Goal: Task Accomplishment & Management: Use online tool/utility

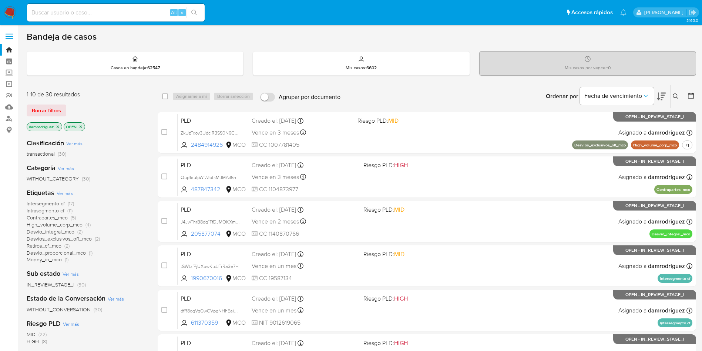
click at [115, 137] on div "Clasificación Ver más transactional (30) Categoría Ver más WITHOUT_CATEGORY (30…" at bounding box center [86, 259] width 119 height 252
click at [143, 11] on input at bounding box center [116, 13] width 178 height 10
paste input "1inrZLxBgUnFTRK3SpnAdwx6"
type input "1inrZLxBgUnFTRK3SpnAdwx6"
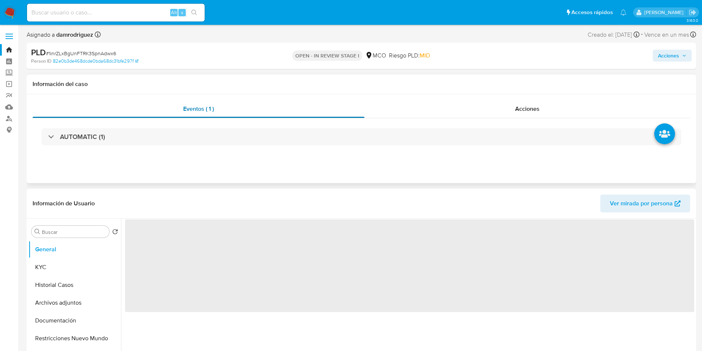
select select "10"
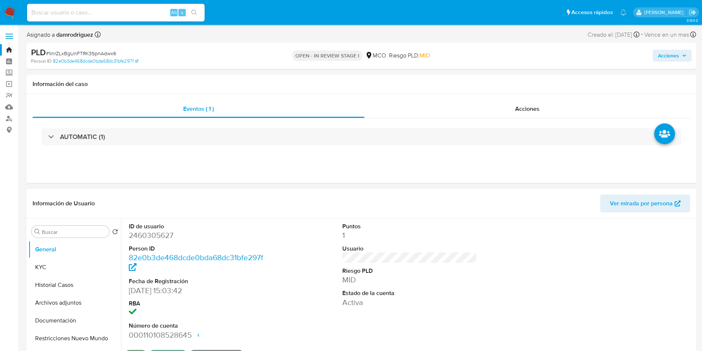
click at [149, 238] on dd "2460305627" at bounding box center [196, 235] width 135 height 10
copy dd "2460305627"
click at [34, 277] on button "Historial Casos" at bounding box center [72, 285] width 87 height 18
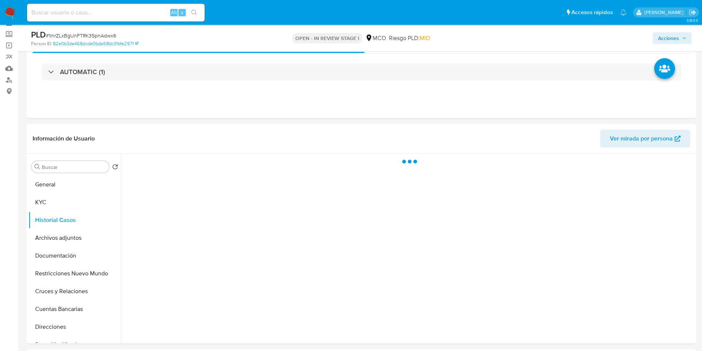
scroll to position [56, 0]
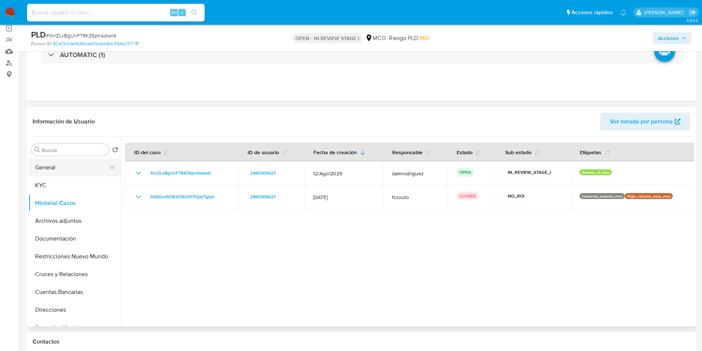
drag, startPoint x: 44, startPoint y: 168, endPoint x: 53, endPoint y: 168, distance: 8.5
click at [44, 168] on button "General" at bounding box center [72, 167] width 87 height 18
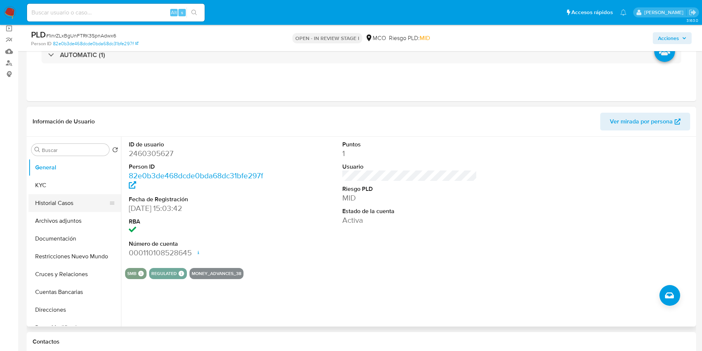
click at [76, 207] on button "Historial Casos" at bounding box center [72, 203] width 87 height 18
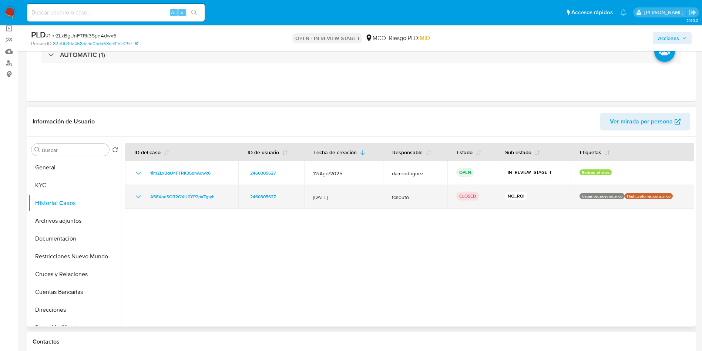
click at [137, 193] on icon "Mostrar/Ocultar" at bounding box center [138, 196] width 9 height 9
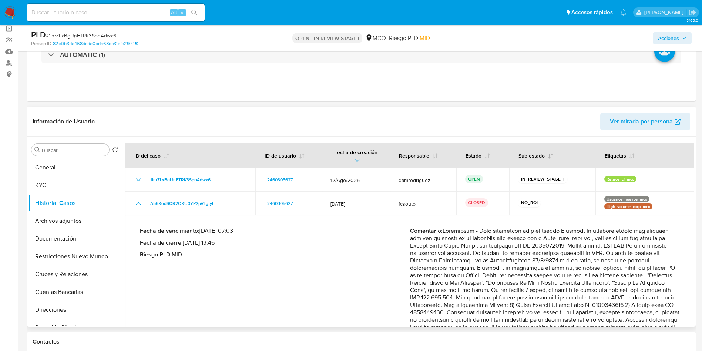
scroll to position [39, 0]
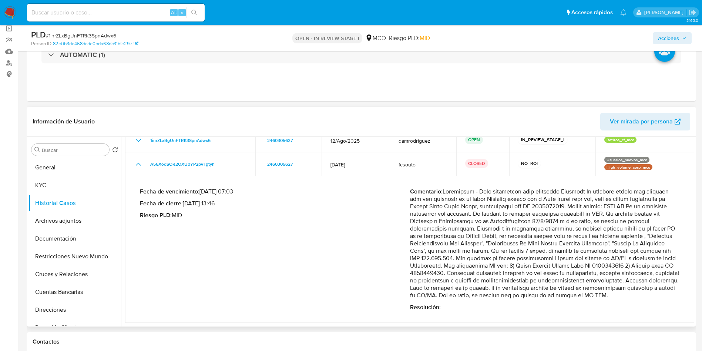
drag, startPoint x: 587, startPoint y: 256, endPoint x: 646, endPoint y: 253, distance: 58.9
click at [646, 253] on p "Comentario :" at bounding box center [545, 243] width 270 height 111
click at [440, 264] on p "Comentario :" at bounding box center [545, 243] width 270 height 111
drag, startPoint x: 473, startPoint y: 265, endPoint x: 663, endPoint y: 266, distance: 189.9
click at [663, 266] on p "Comentario :" at bounding box center [545, 243] width 270 height 111
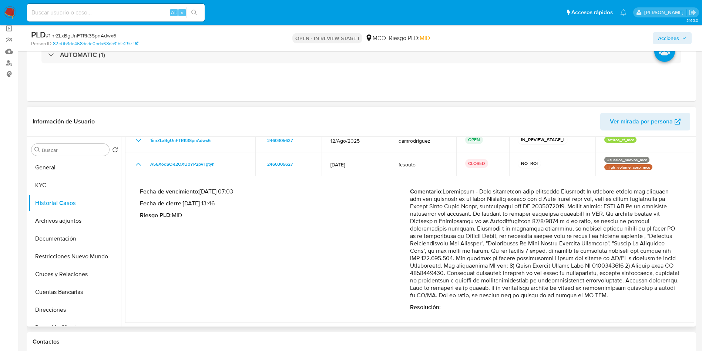
click at [511, 275] on p "Comentario :" at bounding box center [545, 243] width 270 height 111
drag, startPoint x: 517, startPoint y: 273, endPoint x: 640, endPoint y: 273, distance: 122.5
click at [640, 273] on p "Comentario :" at bounding box center [545, 243] width 270 height 111
drag, startPoint x: 492, startPoint y: 280, endPoint x: 633, endPoint y: 276, distance: 140.7
click at [633, 276] on p "Comentario :" at bounding box center [545, 243] width 270 height 111
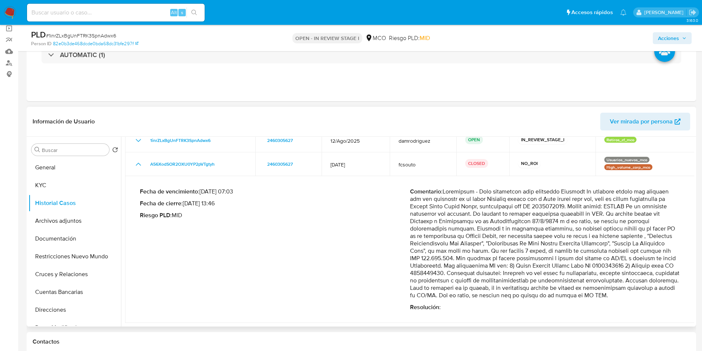
click at [445, 290] on p "Comentario :" at bounding box center [545, 243] width 270 height 111
drag, startPoint x: 456, startPoint y: 286, endPoint x: 497, endPoint y: 270, distance: 43.6
click at [496, 270] on p "Comentario :" at bounding box center [545, 243] width 270 height 111
click at [540, 265] on p "Comentario :" at bounding box center [545, 243] width 270 height 111
drag, startPoint x: 506, startPoint y: 265, endPoint x: 457, endPoint y: 286, distance: 53.2
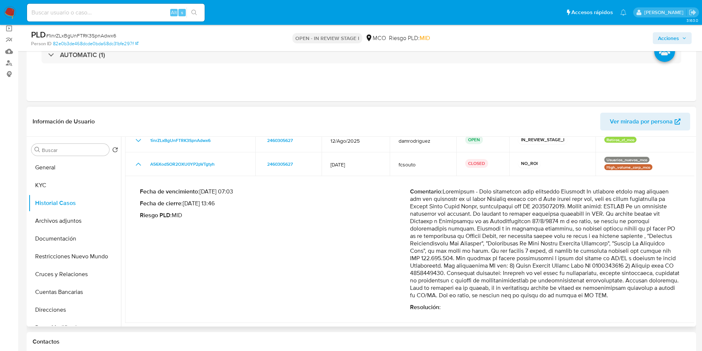
click at [457, 286] on p "Comentario :" at bounding box center [545, 243] width 270 height 111
click at [263, 225] on div "Fecha de vencimiento : 10/10/2025 07:03 Fecha de cierre : 14/08/2025 13:46 Ries…" at bounding box center [275, 249] width 270 height 123
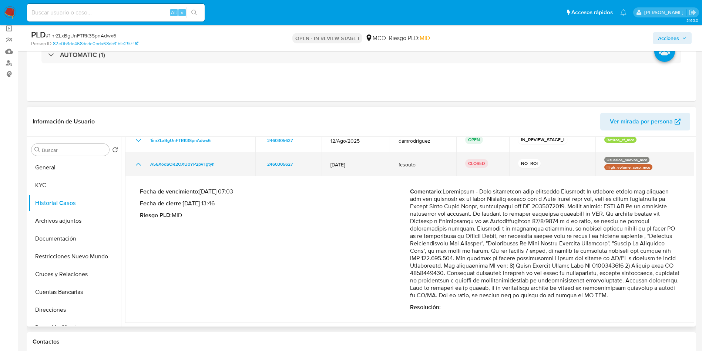
click at [141, 161] on icon "Mostrar/Ocultar" at bounding box center [138, 164] width 9 height 9
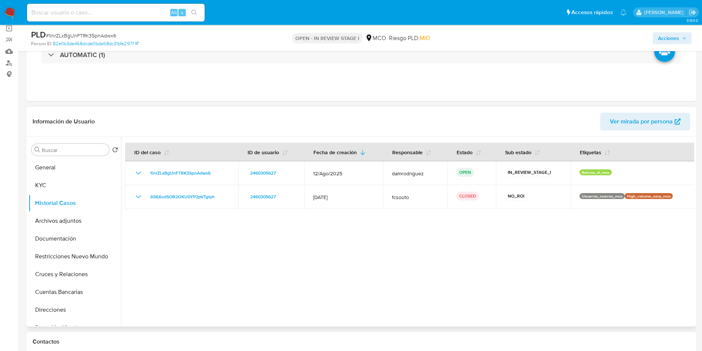
scroll to position [0, 0]
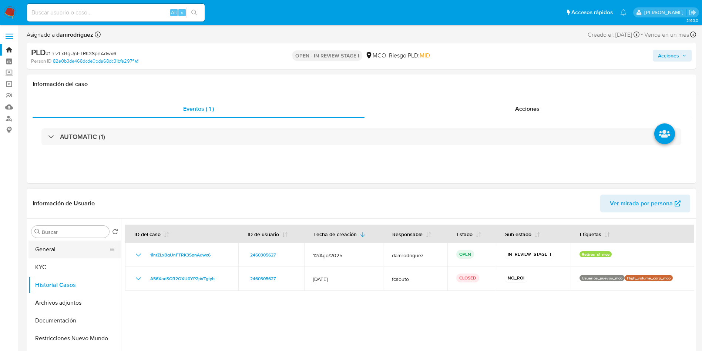
click at [52, 254] on button "General" at bounding box center [72, 249] width 87 height 18
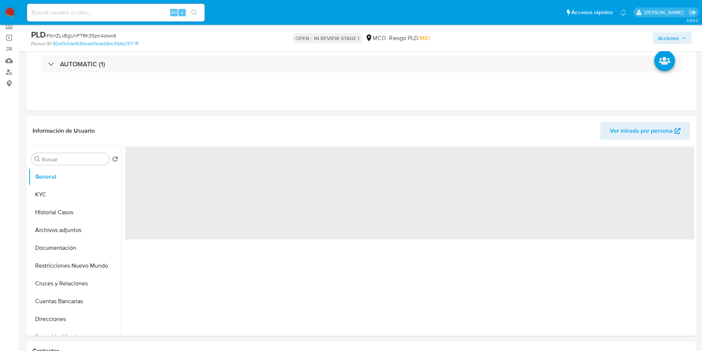
scroll to position [111, 0]
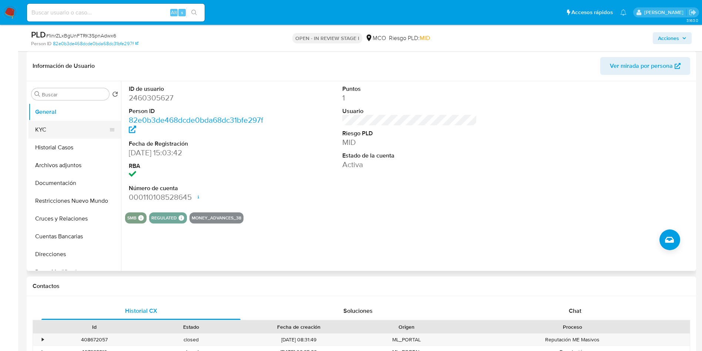
click at [61, 130] on button "KYC" at bounding box center [72, 130] width 87 height 18
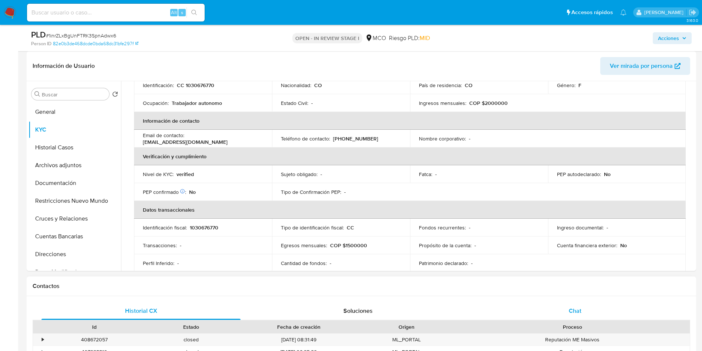
click at [580, 309] on span "Chat" at bounding box center [575, 310] width 13 height 9
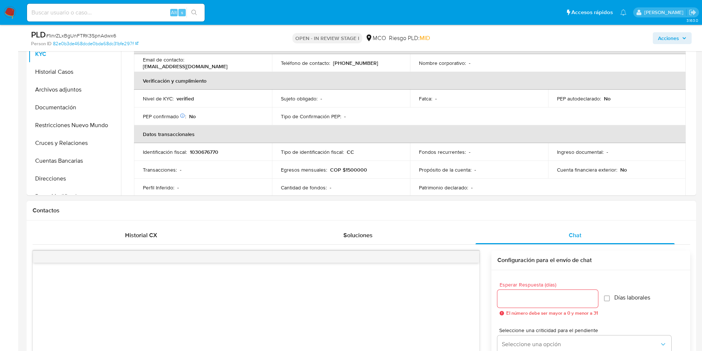
scroll to position [278, 0]
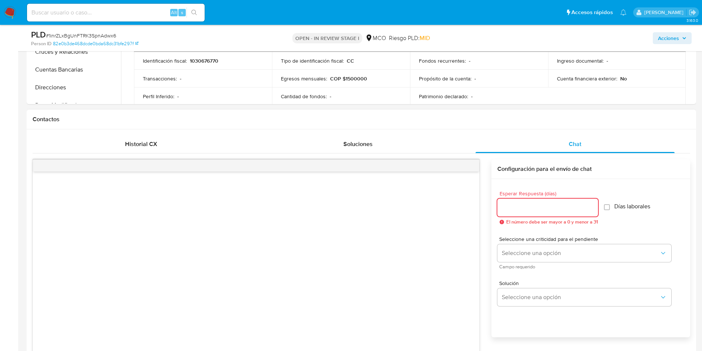
click at [527, 211] on input "Esperar Respuesta (días)" at bounding box center [547, 207] width 101 height 10
type input "3"
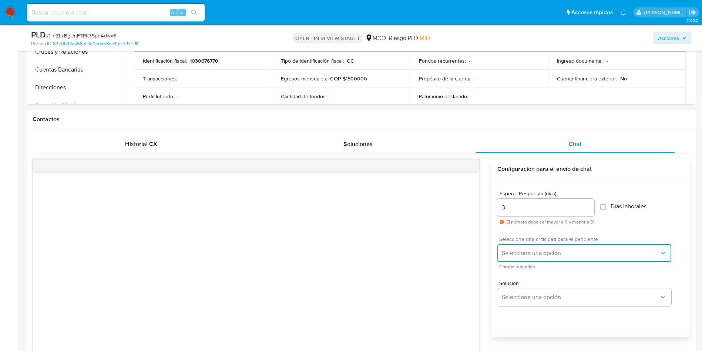
click at [528, 245] on button "Seleccione una opción" at bounding box center [584, 253] width 174 height 18
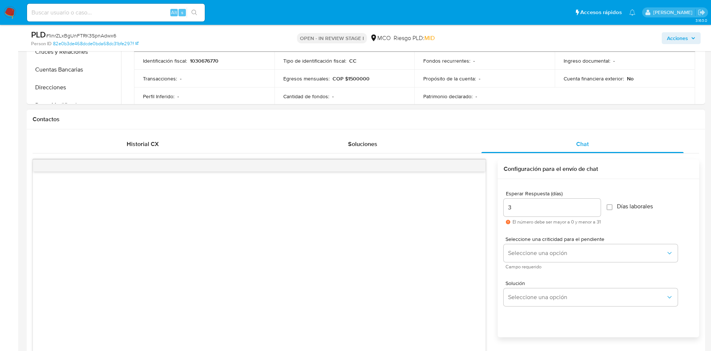
click at [634, 200] on div "Esperar Respuesta (días) 3 El número debe ser mayor a 0 y menor a 31 Días labor…" at bounding box center [598, 208] width 190 height 46
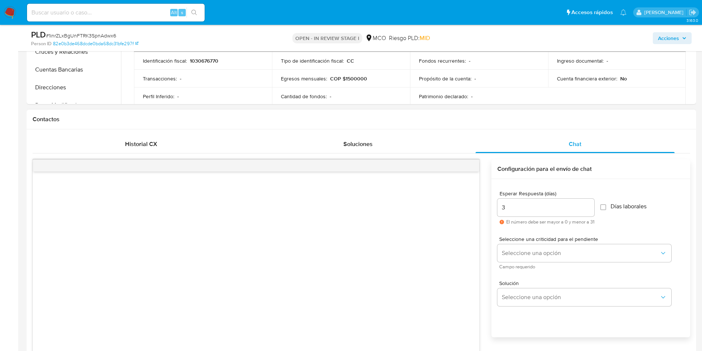
click at [630, 204] on span "Días laborales" at bounding box center [629, 205] width 36 height 7
click at [606, 204] on input "Días laborales" at bounding box center [603, 207] width 6 height 6
checkbox input "true"
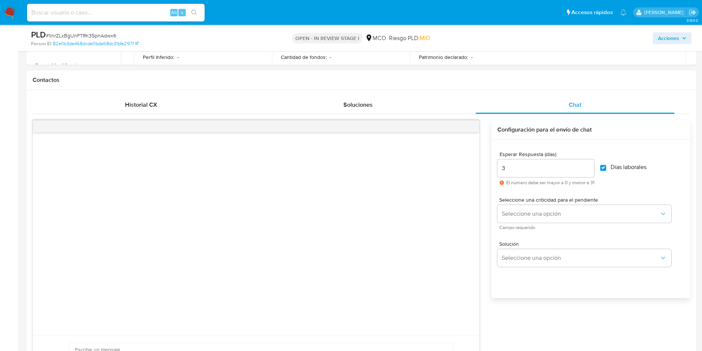
scroll to position [333, 0]
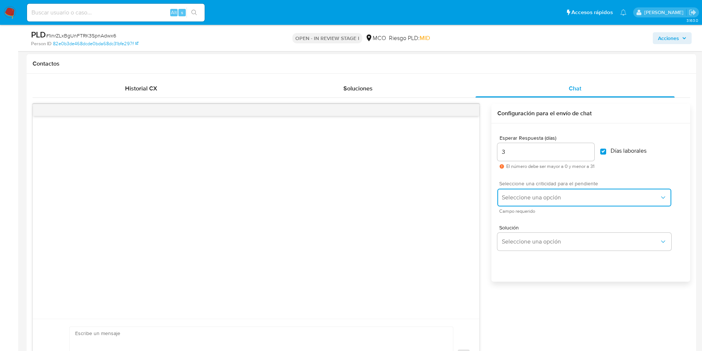
click at [541, 196] on span "Seleccione una opción" at bounding box center [581, 197] width 158 height 7
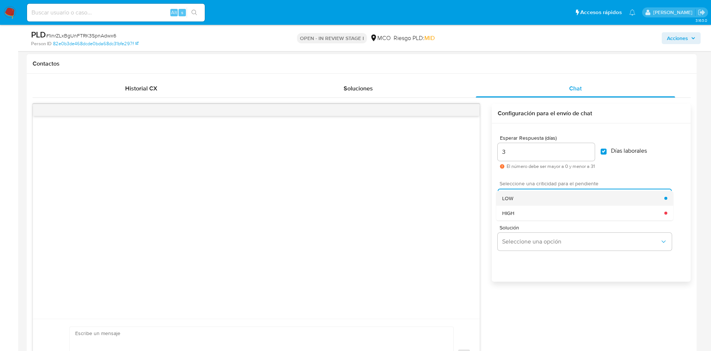
click at [530, 198] on div "LOW" at bounding box center [583, 198] width 162 height 15
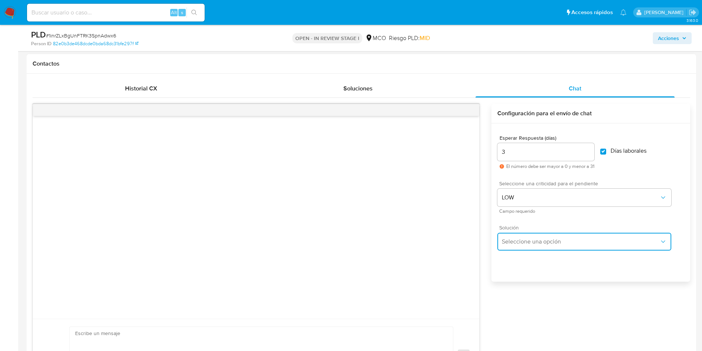
click at [532, 233] on button "Seleccione una opción" at bounding box center [584, 241] width 174 height 18
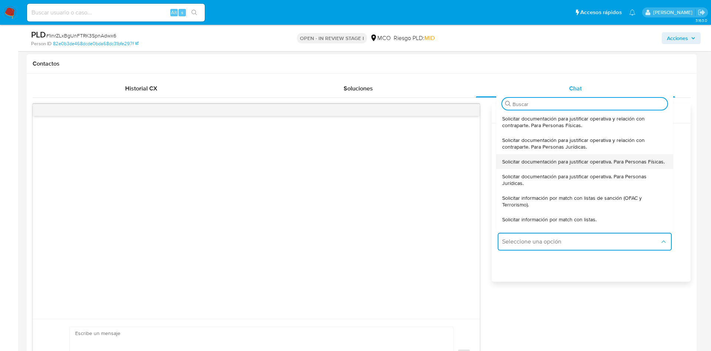
click at [538, 165] on span "Solicitar documentación para justificar operativa. Para Personas Físicas." at bounding box center [583, 161] width 162 height 7
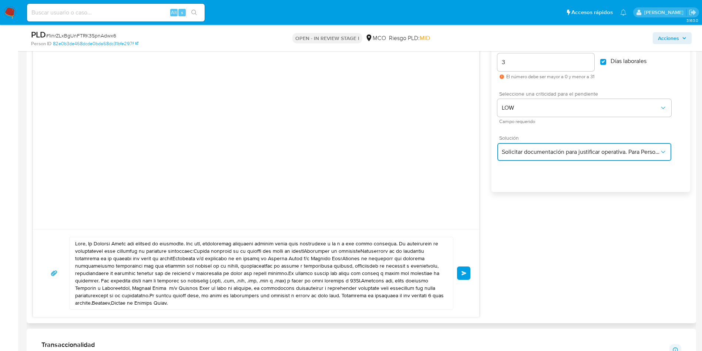
scroll to position [444, 0]
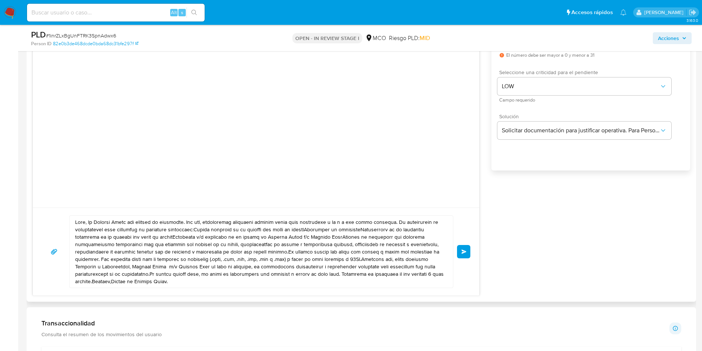
click at [89, 219] on textarea at bounding box center [259, 251] width 369 height 72
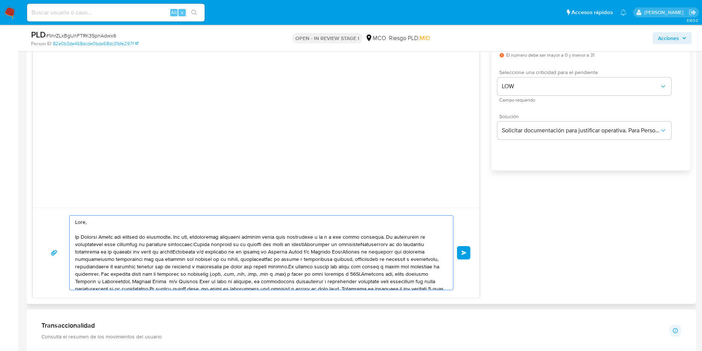
click at [194, 245] on textarea at bounding box center [259, 252] width 369 height 74
click at [194, 252] on textarea at bounding box center [259, 252] width 369 height 74
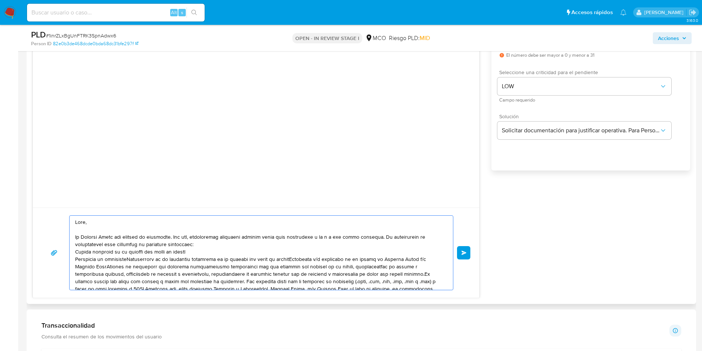
click at [133, 258] on textarea at bounding box center [259, 252] width 369 height 74
click at [242, 264] on textarea at bounding box center [259, 252] width 369 height 74
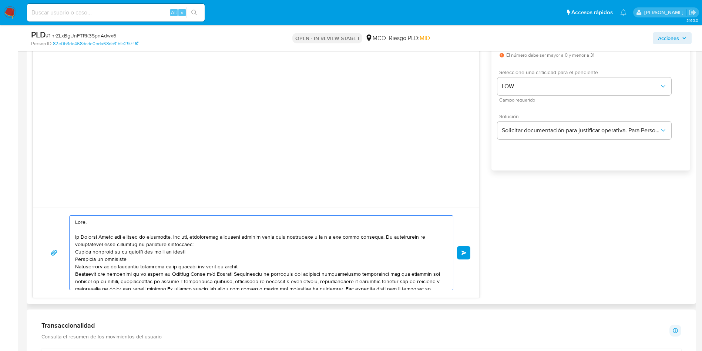
click at [241, 272] on textarea at bounding box center [259, 252] width 369 height 74
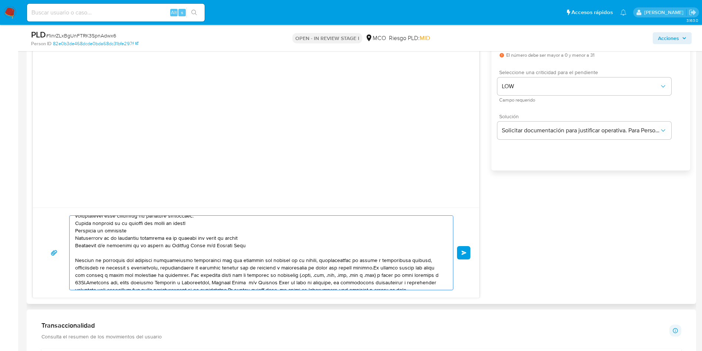
scroll to position [42, 0]
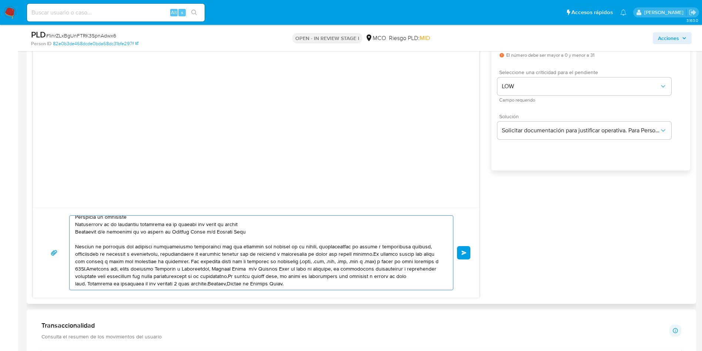
click at [369, 251] on textarea at bounding box center [259, 252] width 369 height 74
click at [90, 269] on textarea at bounding box center [259, 252] width 369 height 74
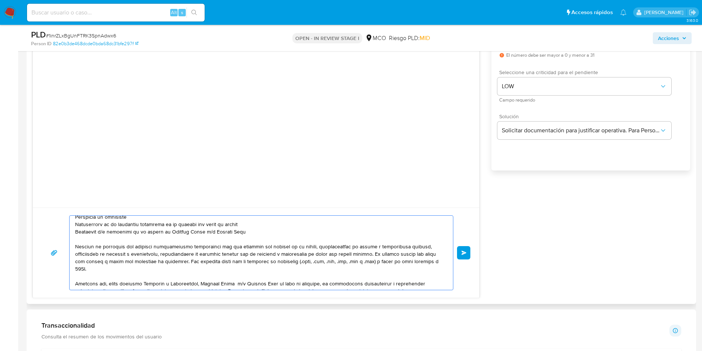
scroll to position [57, 0]
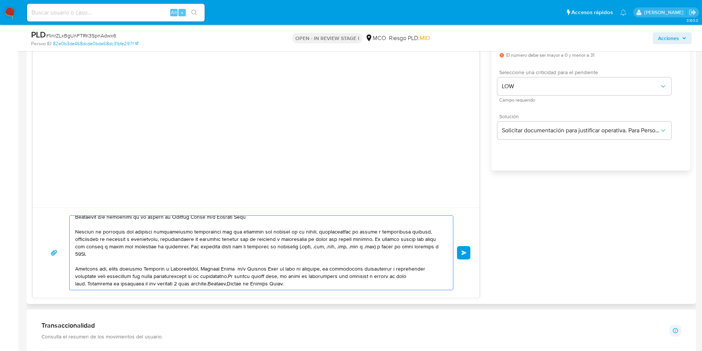
click at [233, 276] on textarea at bounding box center [259, 252] width 369 height 74
click at [214, 281] on textarea at bounding box center [259, 252] width 369 height 74
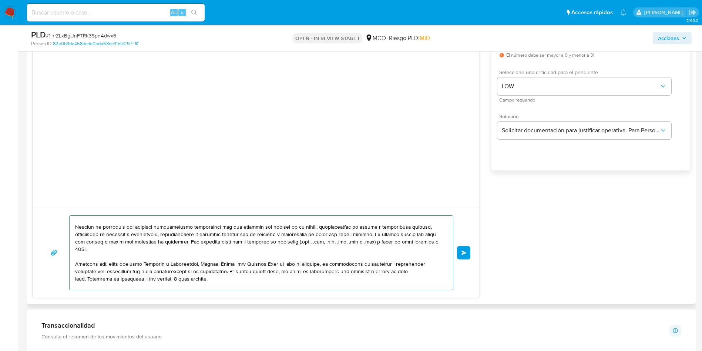
scroll to position [69, 0]
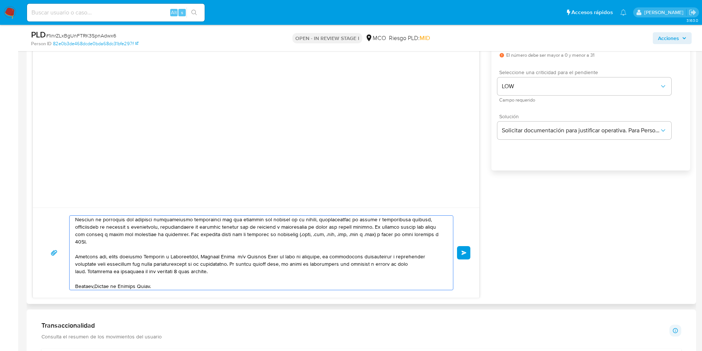
click at [88, 271] on textarea at bounding box center [259, 252] width 369 height 74
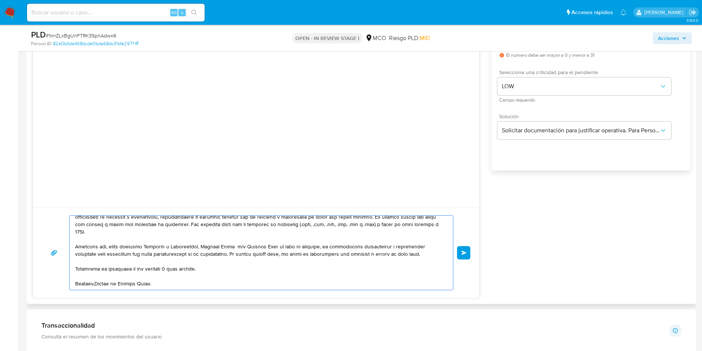
click at [95, 283] on textarea at bounding box center [259, 252] width 369 height 74
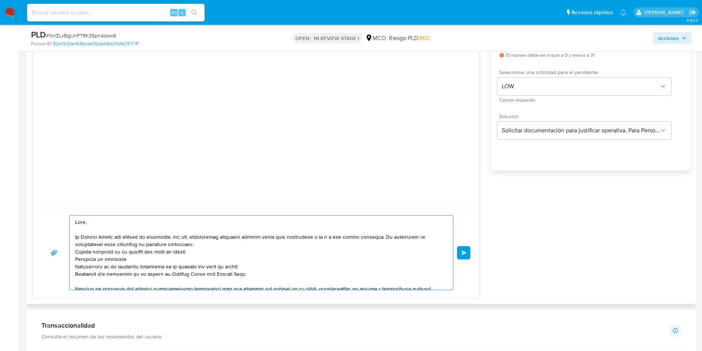
scroll to position [56, 0]
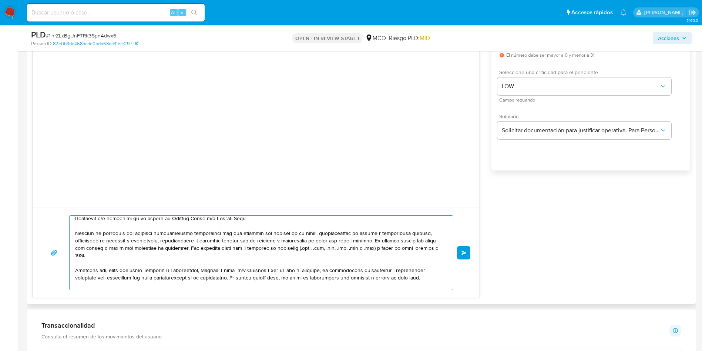
click at [259, 215] on textarea at bounding box center [259, 252] width 369 height 74
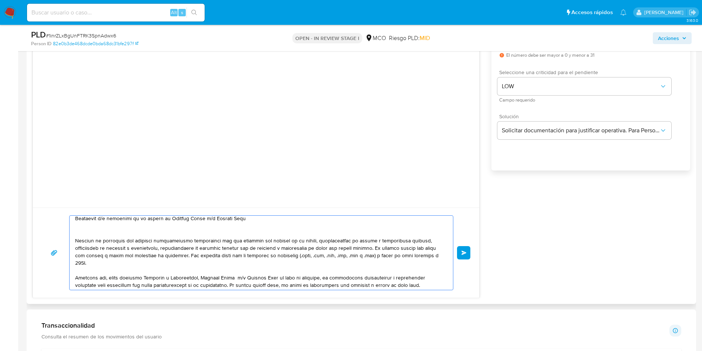
scroll to position [61, 0]
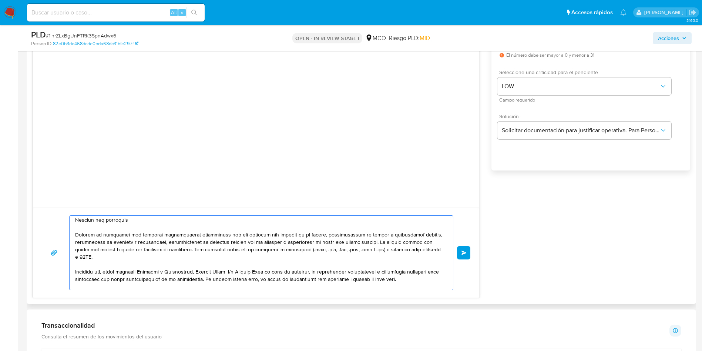
click at [93, 220] on textarea at bounding box center [259, 252] width 369 height 74
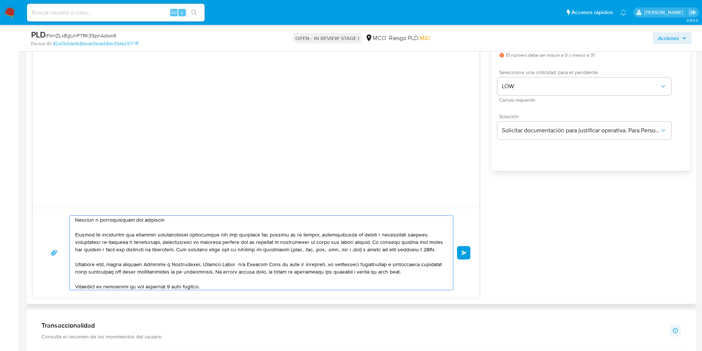
click at [176, 220] on textarea at bounding box center [259, 252] width 369 height 74
paste textarea "Sindi Tatiana Florez Rios"
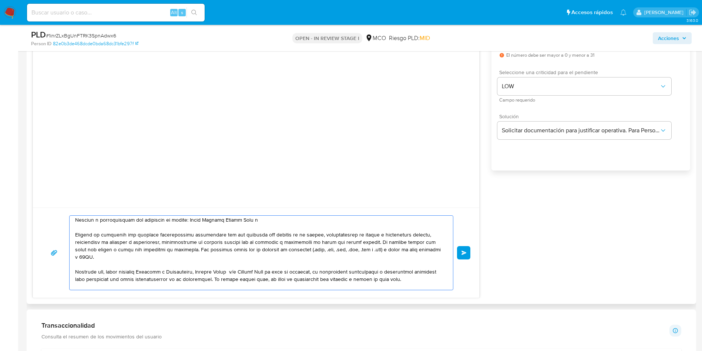
paste textarea "Britney diaz"
click at [265, 223] on textarea at bounding box center [259, 252] width 369 height 74
click at [113, 219] on textarea at bounding box center [259, 252] width 369 height 74
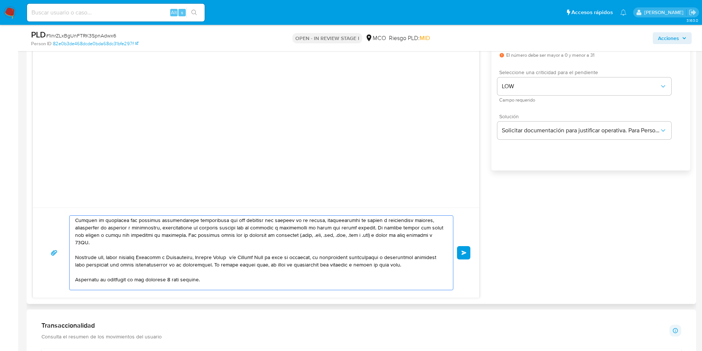
scroll to position [94, 0]
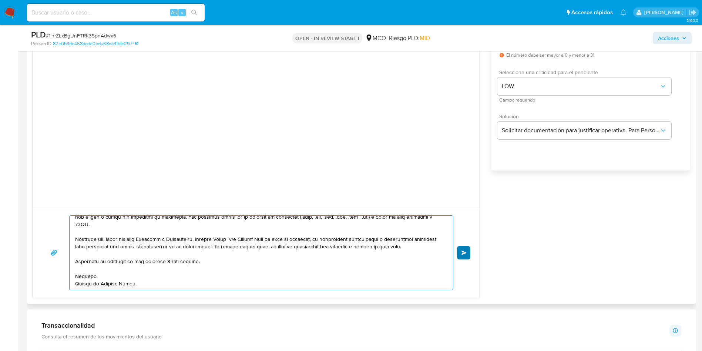
type textarea "Hola, En Mercado Libre nos importa tu seguridad. Por eso, necesitamos verificar…"
click at [464, 254] on span "Enviar" at bounding box center [464, 252] width 5 height 4
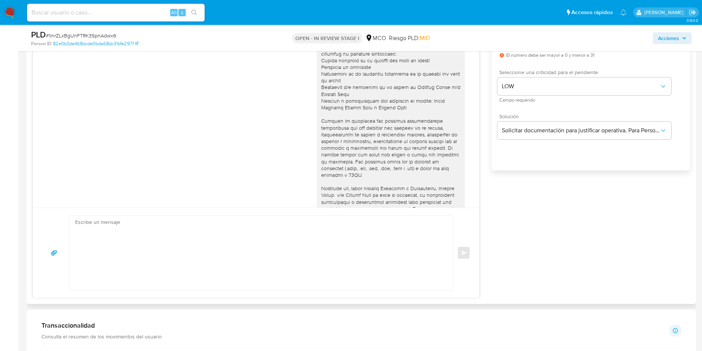
scroll to position [69, 0]
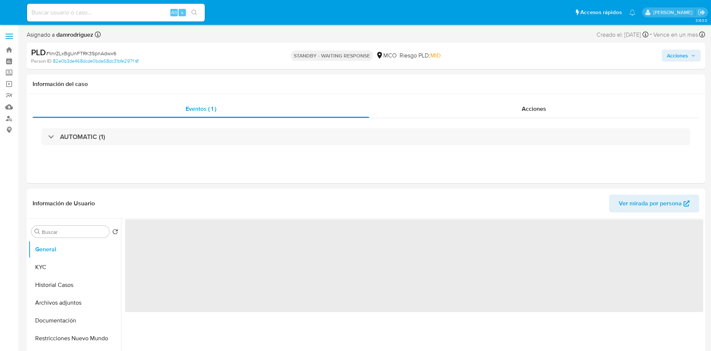
select select "10"
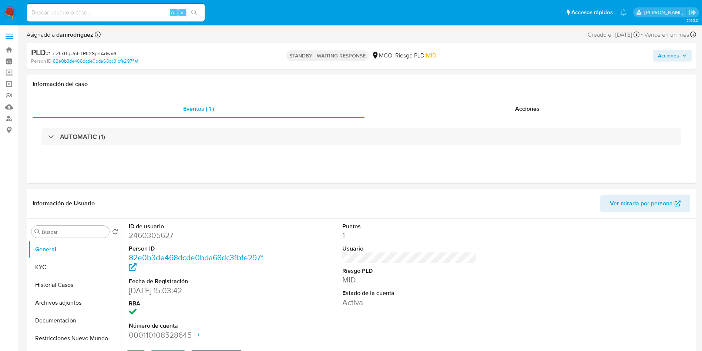
click at [4, 15] on img at bounding box center [10, 12] width 13 height 13
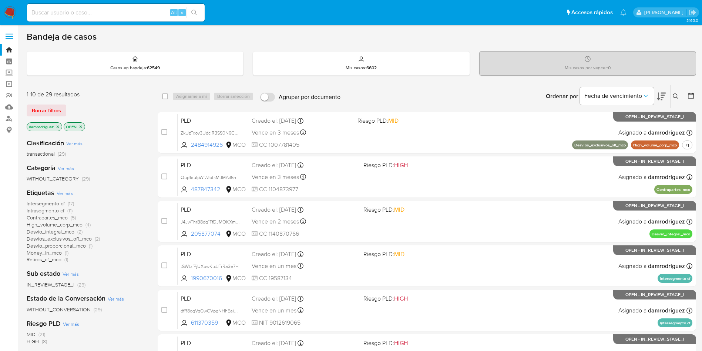
click at [142, 191] on div "Etiquetas Ver más Intersegmento cf (17) Intrasegmento cf (11) Contrapartes_mco …" at bounding box center [86, 225] width 119 height 75
click at [13, 10] on img at bounding box center [10, 12] width 13 height 13
click at [5, 7] on img at bounding box center [10, 12] width 13 height 13
click at [56, 128] on icon "close-filter" at bounding box center [58, 126] width 4 height 4
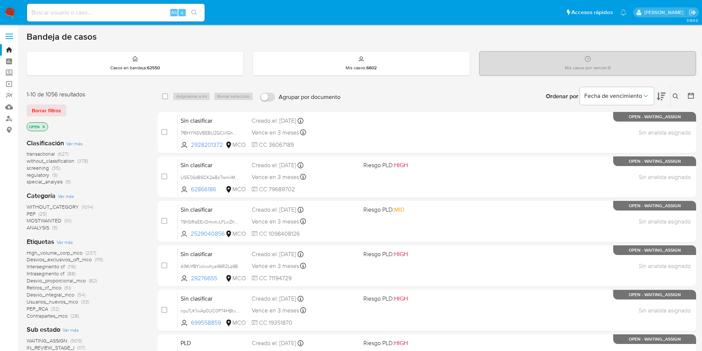
click at [46, 152] on span "transactional" at bounding box center [41, 153] width 28 height 7
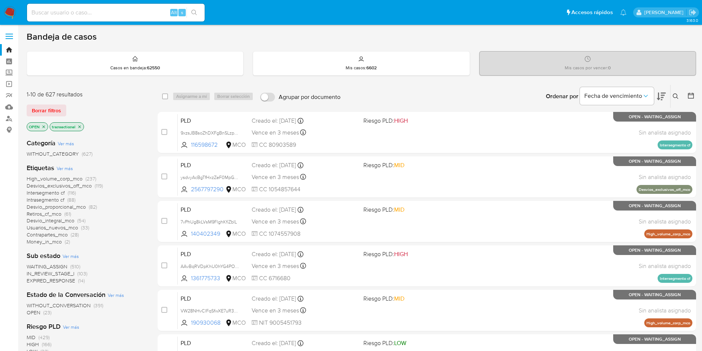
click at [66, 179] on span "High_volume_corp_mco" at bounding box center [55, 178] width 56 height 7
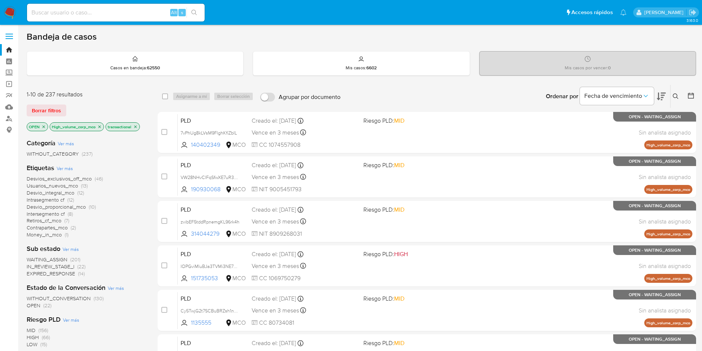
click at [691, 97] on icon at bounding box center [690, 95] width 7 height 7
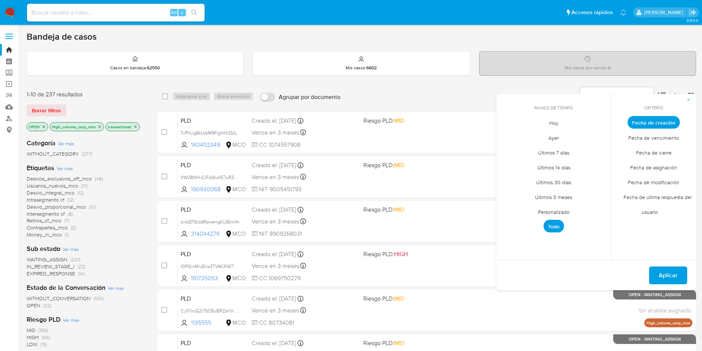
click at [544, 211] on span "Personalizado" at bounding box center [553, 211] width 47 height 15
click at [568, 177] on button "10" at bounding box center [569, 178] width 12 height 12
click at [509, 192] on button "13" at bounding box center [509, 193] width 12 height 12
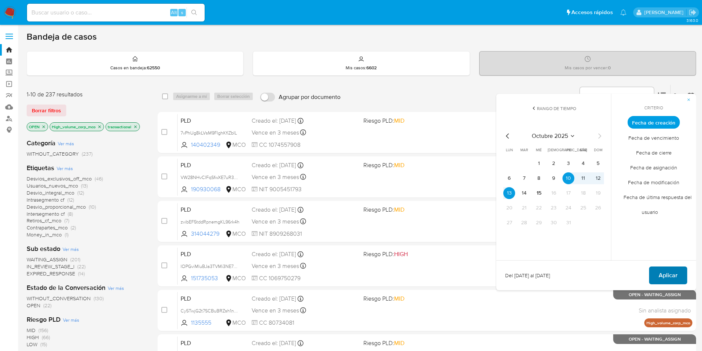
click at [674, 274] on span "Aplicar" at bounding box center [668, 275] width 19 height 16
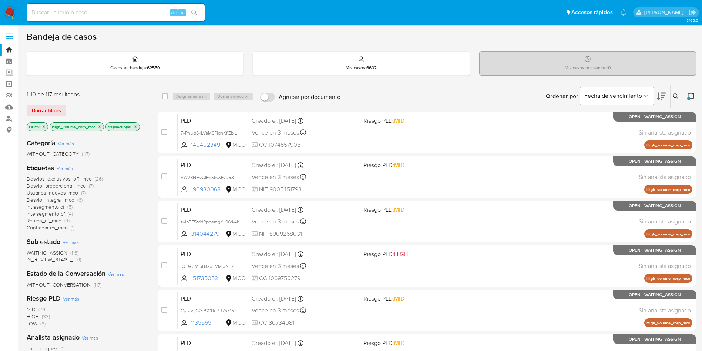
click at [118, 95] on div "1-10 de 117 resultados" at bounding box center [86, 94] width 118 height 8
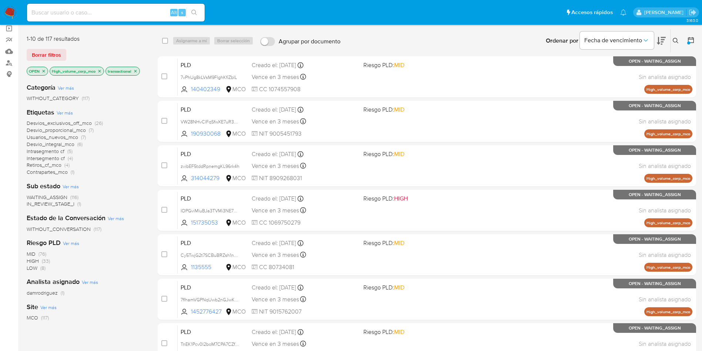
click at [13, 9] on img at bounding box center [10, 12] width 13 height 13
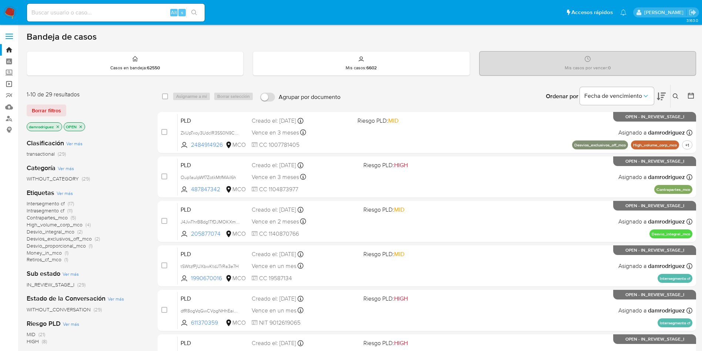
click at [10, 84] on link "Operaciones masivas" at bounding box center [44, 83] width 88 height 11
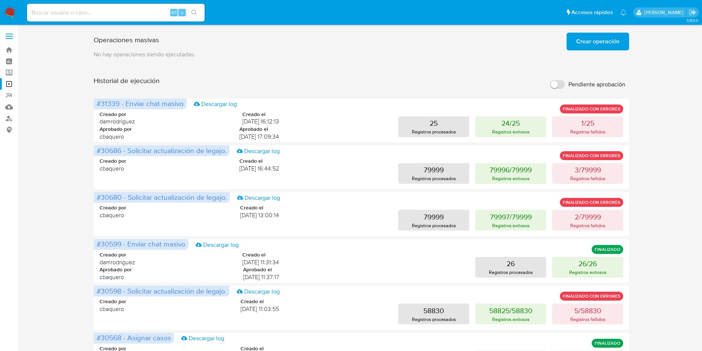
click at [597, 42] on span "Crear operación" at bounding box center [597, 41] width 43 height 16
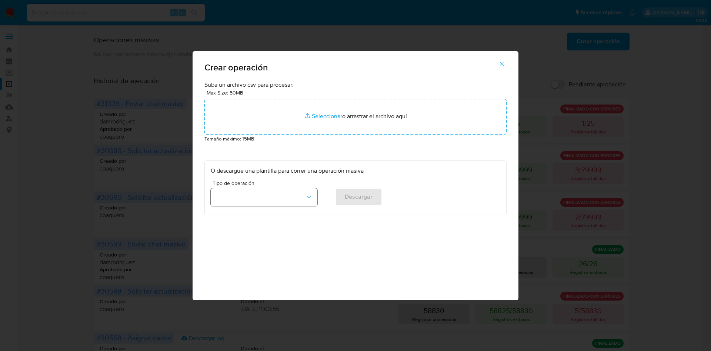
click at [246, 203] on button "button" at bounding box center [264, 197] width 107 height 18
click at [418, 241] on div "Suba un archivo csv para procesar: Max Size: 50MB Seleccionar archivos Seleccio…" at bounding box center [355, 190] width 326 height 219
click at [501, 67] on span "button" at bounding box center [501, 64] width 7 height 16
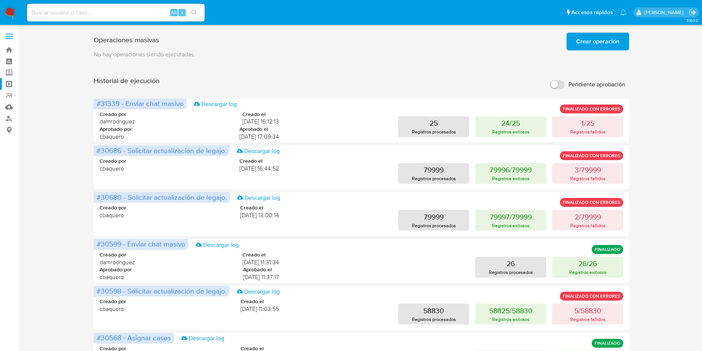
click at [597, 45] on span "Crear operación" at bounding box center [597, 41] width 43 height 16
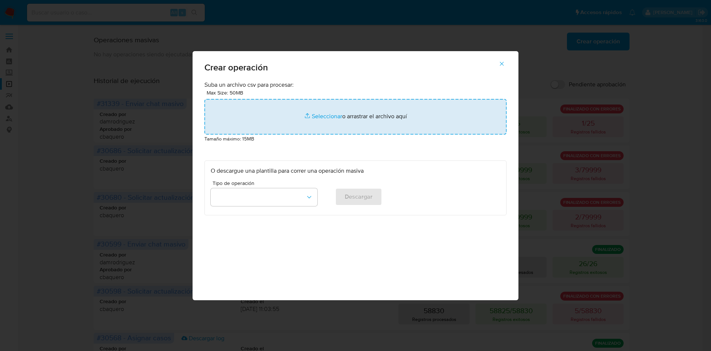
click at [351, 117] on input "file" at bounding box center [355, 117] width 302 height 36
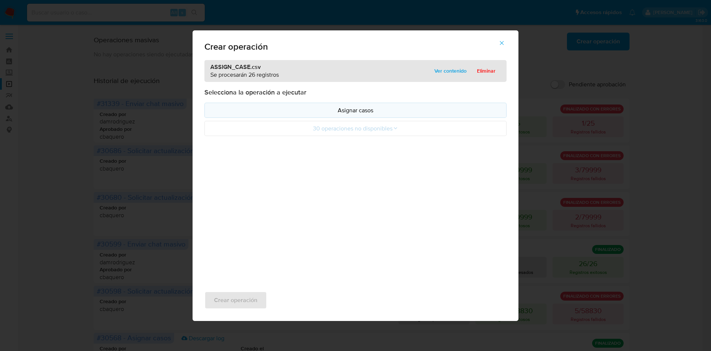
click at [354, 111] on p "Asignar casos" at bounding box center [355, 110] width 289 height 9
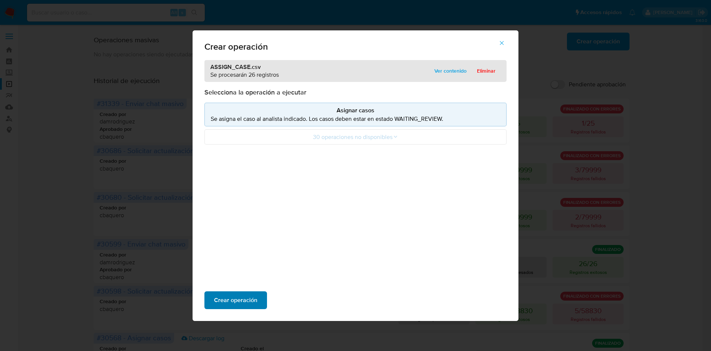
click at [237, 299] on span "Crear operación" at bounding box center [235, 300] width 43 height 16
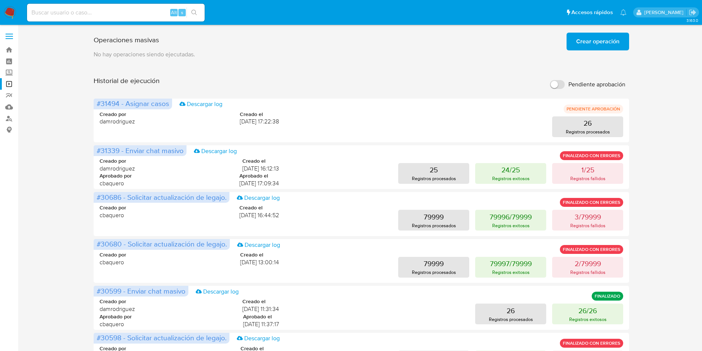
click at [368, 70] on div "Operaciones masivas Crear operación Sólo puede haber hasta un máximo de 5 opera…" at bounding box center [362, 308] width 536 height 557
click at [603, 44] on span "Crear operación" at bounding box center [597, 41] width 43 height 16
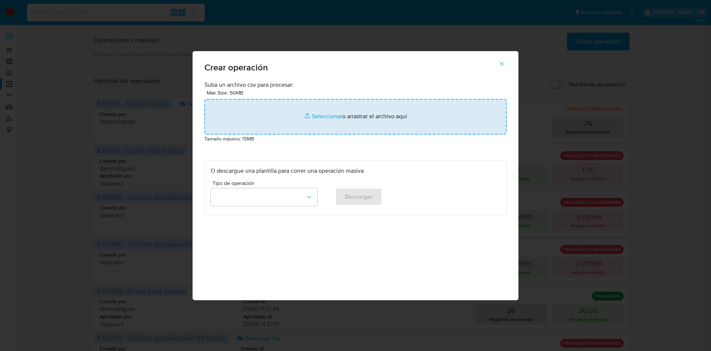
click at [313, 118] on input "file" at bounding box center [355, 117] width 302 height 36
type input "C:\fakepath\SEND_CHAT_MASSIVE.csv"
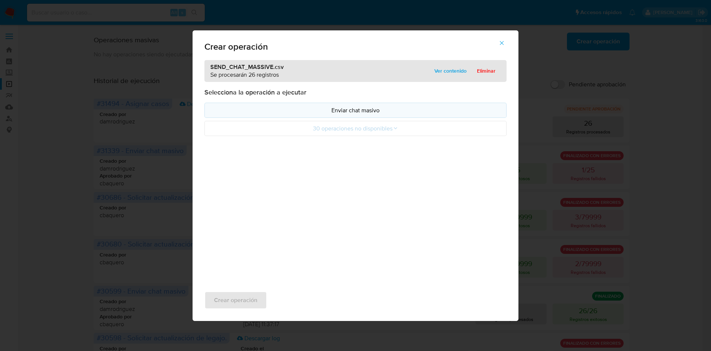
click at [361, 110] on p "Enviar chat masivo" at bounding box center [355, 110] width 289 height 9
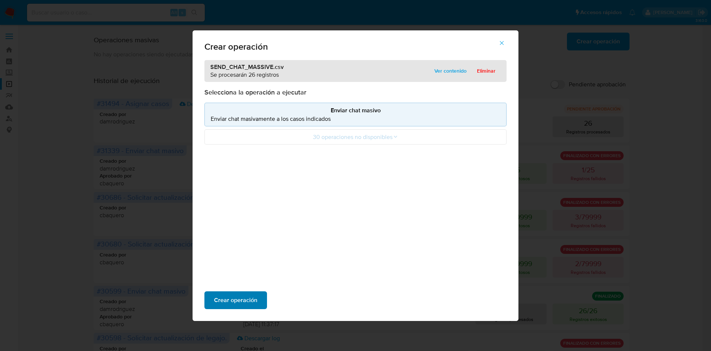
click at [233, 300] on span "Crear operación" at bounding box center [235, 300] width 43 height 16
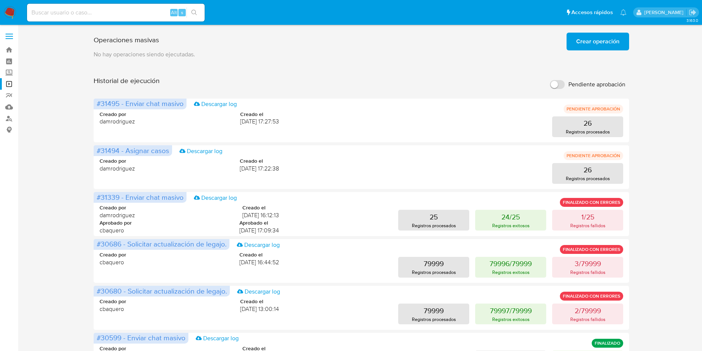
click at [25, 158] on main "3.163.0" at bounding box center [351, 309] width 702 height 618
click at [39, 149] on div "Operaciones masivas Crear operación Sólo puede haber hasta un máximo de 5 opera…" at bounding box center [362, 308] width 670 height 557
click at [66, 155] on div "Operaciones masivas Crear operación Sólo puede haber hasta un máximo de 5 opera…" at bounding box center [362, 308] width 670 height 557
click at [473, 86] on input "Pendiente aprobación" at bounding box center [557, 84] width 15 height 9
checkbox input "true"
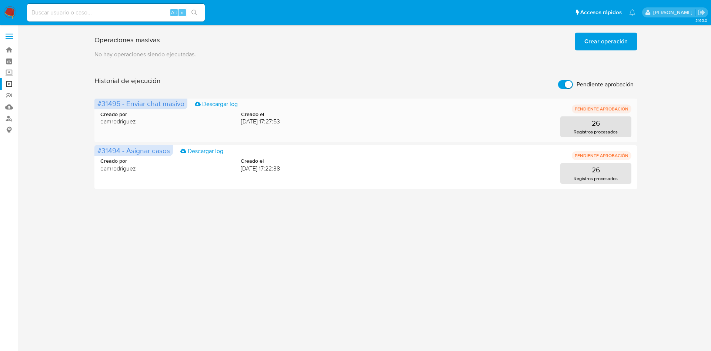
click at [459, 108] on div "Creado por damrodriguez Creado el 15/10/2025 17:27:53 26 Registros procesados" at bounding box center [365, 119] width 531 height 36
click at [473, 134] on div "26 Registros procesados" at bounding box center [461, 126] width 339 height 21
drag, startPoint x: 485, startPoint y: 130, endPoint x: 480, endPoint y: 130, distance: 5.2
click at [473, 130] on div "26 Registros procesados" at bounding box center [461, 126] width 339 height 21
drag, startPoint x: 432, startPoint y: 123, endPoint x: 296, endPoint y: 116, distance: 135.6
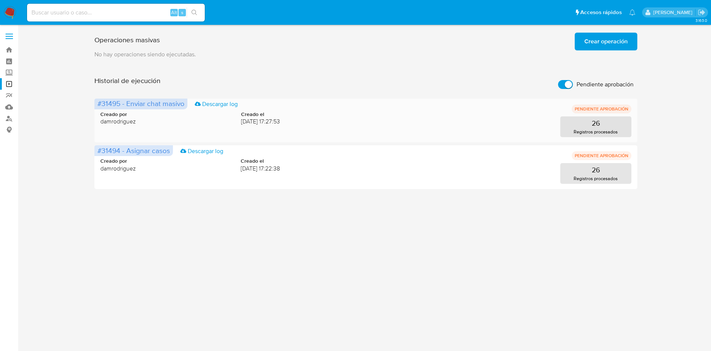
click at [426, 123] on div "26 Registros procesados" at bounding box center [461, 126] width 339 height 21
click at [137, 104] on span "#31495 - Enviar chat masivo" at bounding box center [140, 103] width 87 height 10
click at [113, 104] on span "#31495 - Enviar chat masivo" at bounding box center [140, 103] width 87 height 10
click at [101, 104] on span "#31495 - Enviar chat masivo" at bounding box center [140, 103] width 87 height 10
click at [105, 107] on span "#31495 - Enviar chat masivo" at bounding box center [140, 103] width 87 height 10
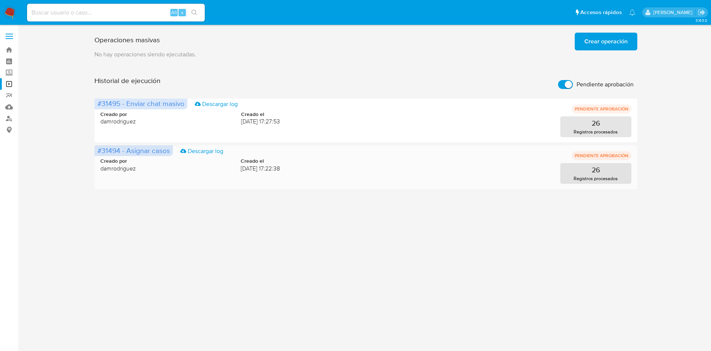
click at [111, 154] on span "#31494 - Asignar casos" at bounding box center [133, 150] width 73 height 10
click at [115, 151] on span "#31494 - Asignar casos" at bounding box center [133, 150] width 73 height 10
click at [125, 151] on span "#31494 - Asignar casos" at bounding box center [133, 150] width 73 height 10
click at [123, 109] on div "Creado por damrodriguez Creado el 15/10/2025 17:27:53 26 Registros procesados" at bounding box center [365, 119] width 531 height 36
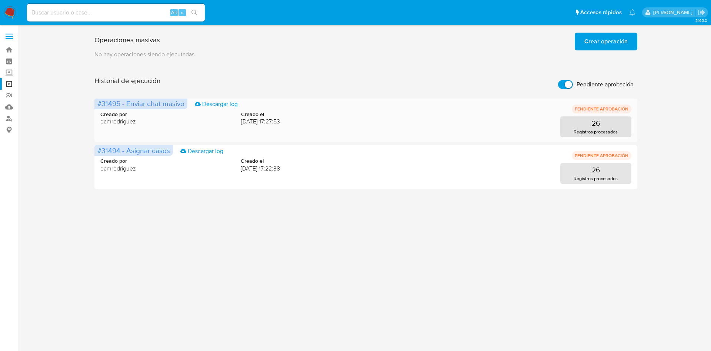
click at [122, 107] on span "#31495 - Enviar chat masivo" at bounding box center [140, 103] width 87 height 10
click at [122, 106] on span "#31495 - Enviar chat masivo" at bounding box center [140, 103] width 87 height 10
